Goal: Find contact information: Obtain details needed to contact an individual or organization

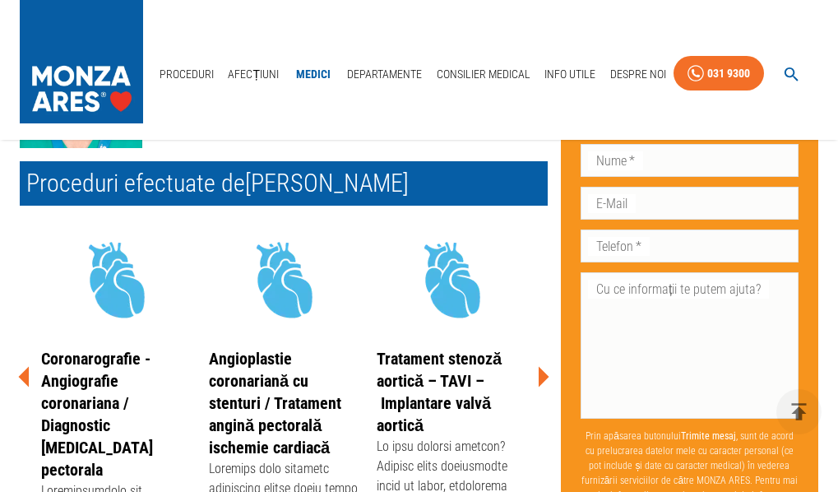
scroll to position [247, 0]
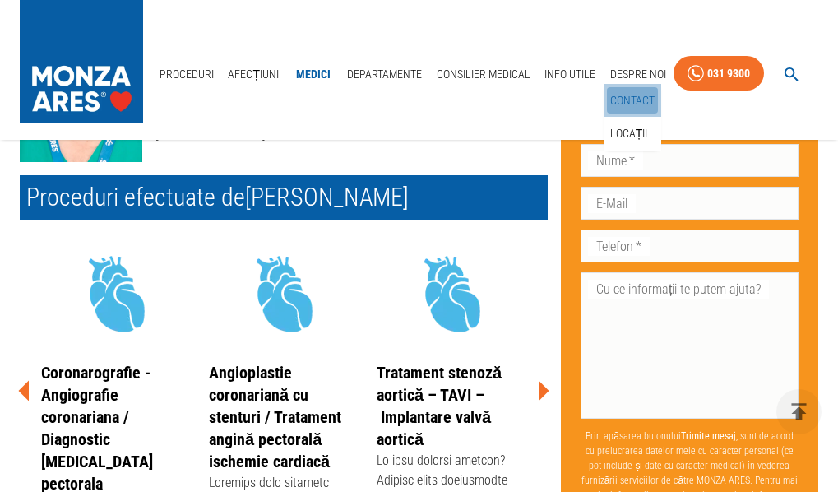
click at [640, 96] on link "Contact" at bounding box center [632, 100] width 51 height 27
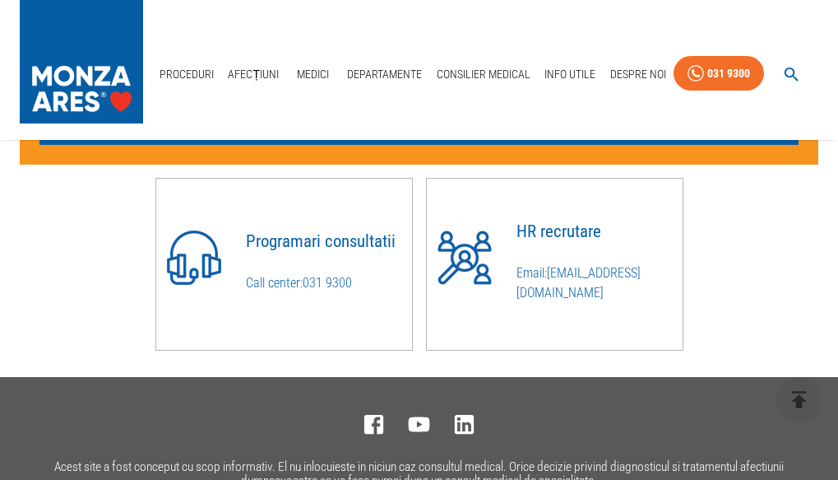
scroll to position [1152, 0]
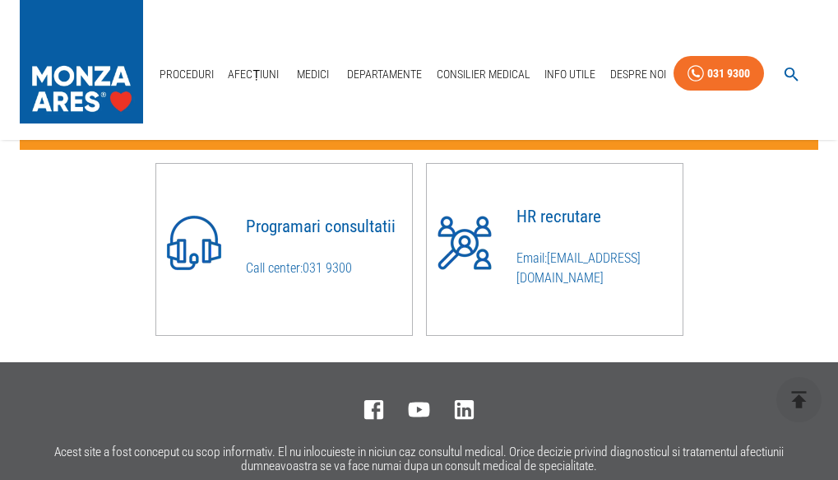
click at [332, 271] on link "031 9300" at bounding box center [327, 268] width 49 height 16
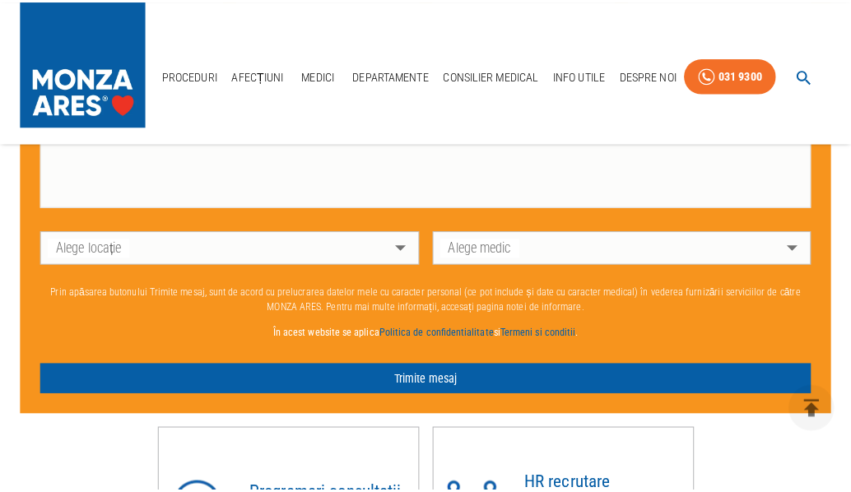
scroll to position [905, 0]
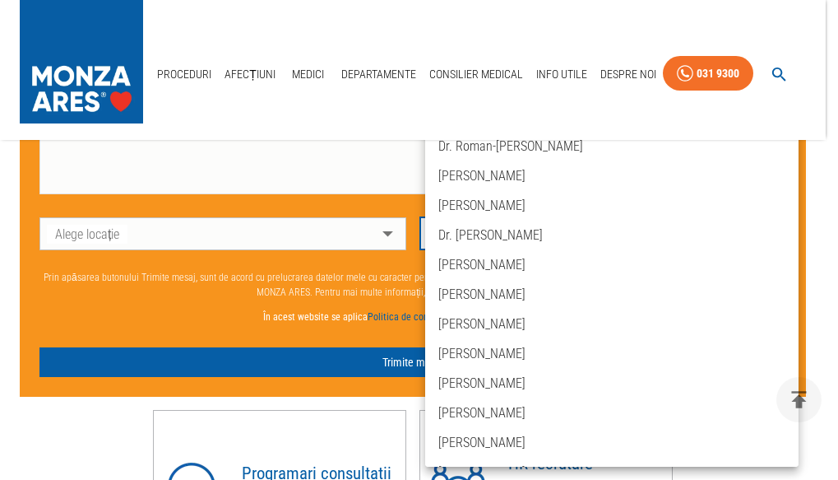
click at [779, 243] on body "Proceduri Afecțiuni Medici Departamente Consilier Medical Info Utile Despre Noi…" at bounding box center [419, 31] width 838 height 1872
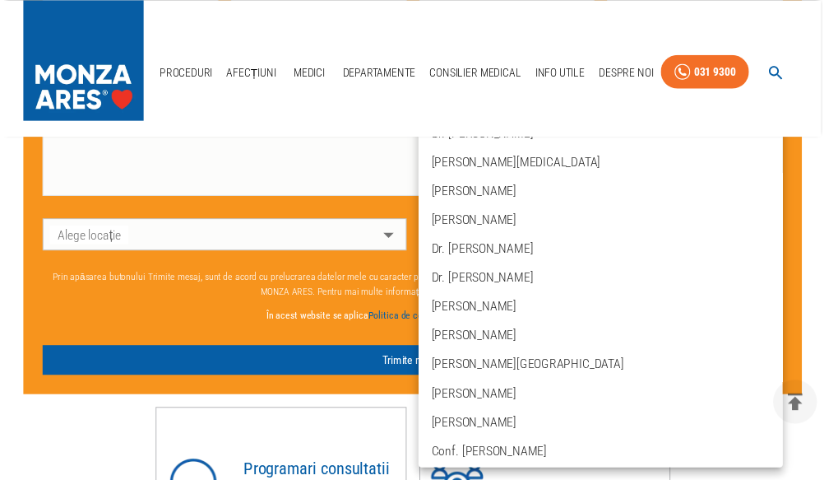
scroll to position [5759, 0]
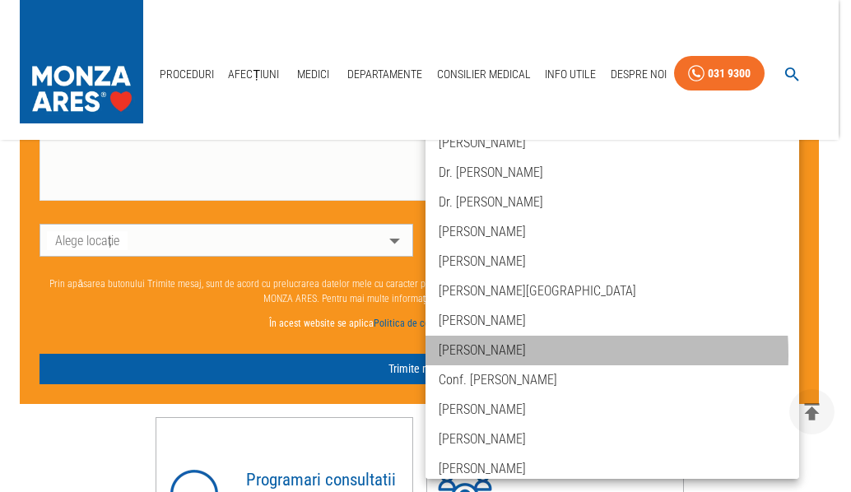
click at [489, 355] on li "[PERSON_NAME]" at bounding box center [612, 351] width 374 height 30
type input "dr-[PERSON_NAME]"
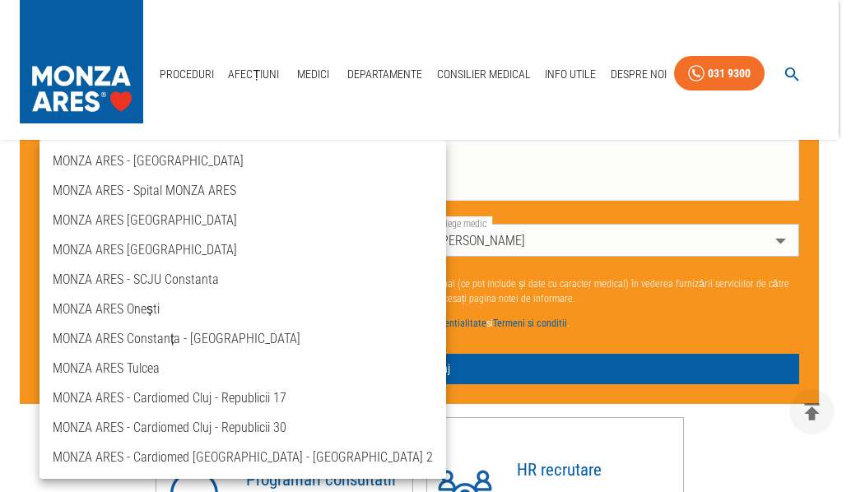
click at [397, 238] on body "Proceduri Afecțiuni Medici Departamente Consilier Medical Info Utile Despre Noi…" at bounding box center [425, 34] width 851 height 1879
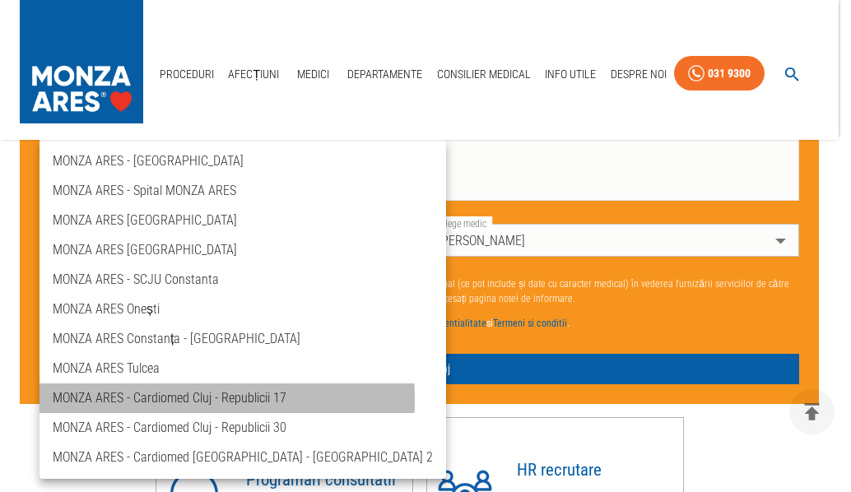
click at [98, 401] on li "MONZA ARES - Cardiomed Cluj - Republicii 17" at bounding box center [242, 398] width 406 height 30
type input "ares-cardiomed-[GEOGRAPHIC_DATA]-republicii-17"
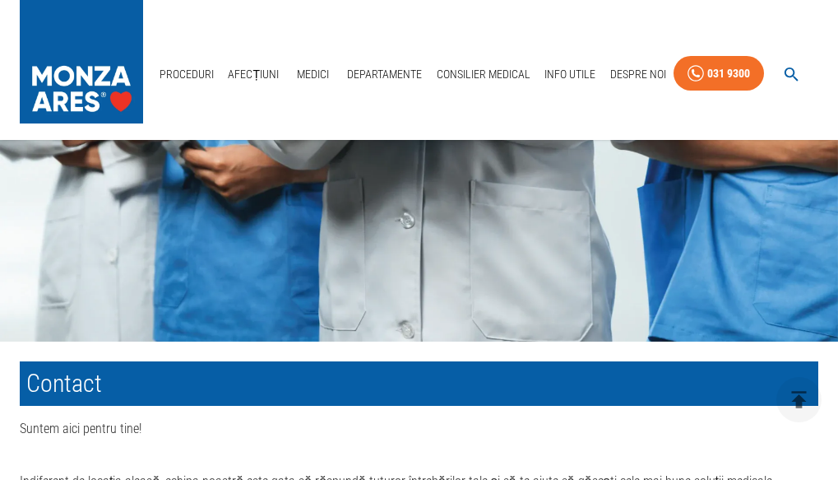
scroll to position [329, 0]
